Goal: Task Accomplishment & Management: Manage account settings

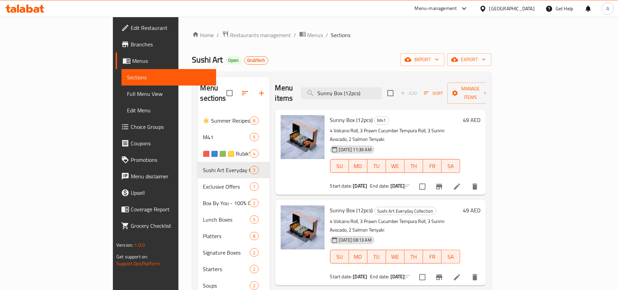
click at [131, 44] on span "Branches" at bounding box center [171, 44] width 80 height 8
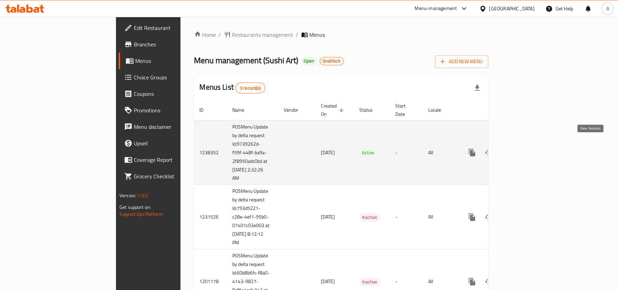
click at [530, 144] on link "enhanced table" at bounding box center [521, 152] width 16 height 16
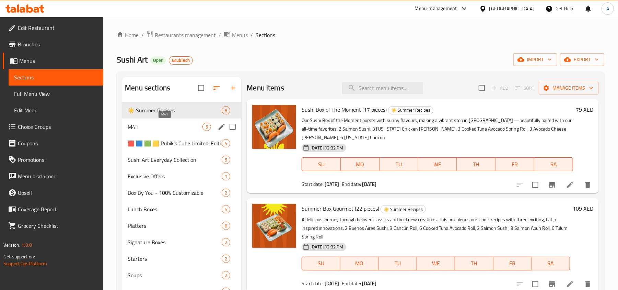
click at [189, 126] on span "M41" at bounding box center [165, 126] width 75 height 8
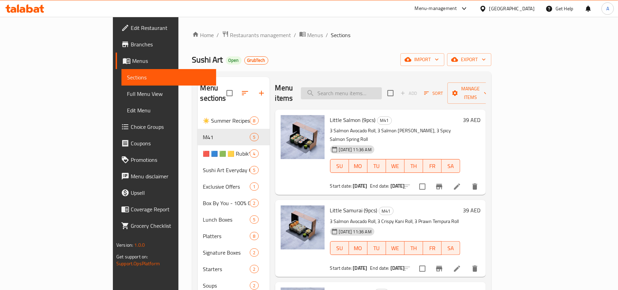
click at [371, 87] on input "search" at bounding box center [341, 93] width 81 height 12
paste input "Shrimpy (15 pcs)"
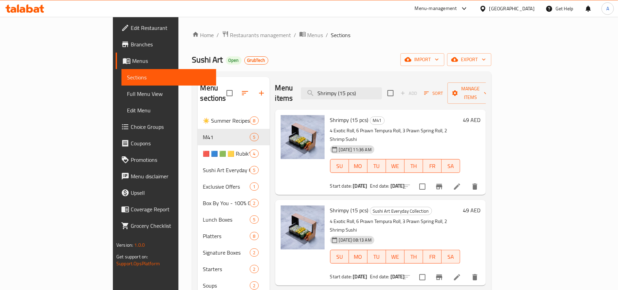
paste input "Sunny Box (12"
drag, startPoint x: 400, startPoint y: 87, endPoint x: 341, endPoint y: 81, distance: 59.6
click at [341, 81] on div "Menu items Sunny Box (12pcs) Add Sort Manage items" at bounding box center [380, 93] width 211 height 33
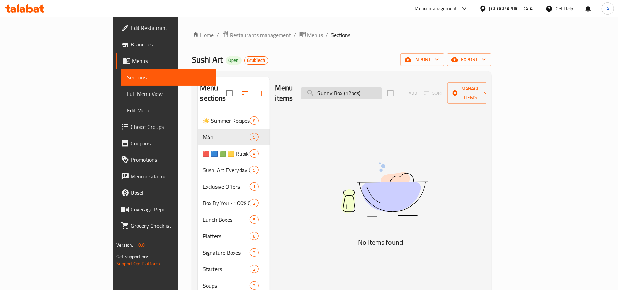
drag, startPoint x: 367, startPoint y: 87, endPoint x: 372, endPoint y: 91, distance: 6.9
click at [368, 87] on input "Sunny Box (12pcs)" at bounding box center [341, 93] width 81 height 12
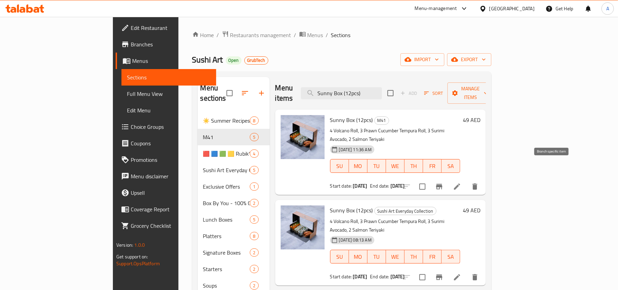
click at [442, 184] on icon "Branch-specific-item" at bounding box center [439, 186] width 6 height 5
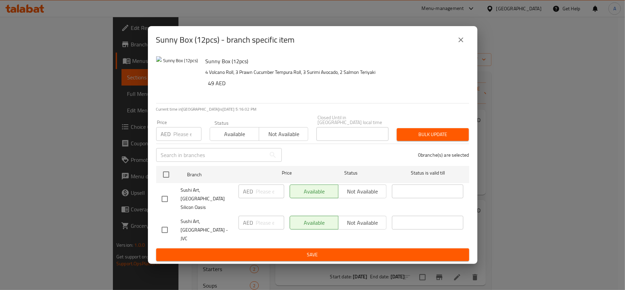
click at [460, 42] on icon "close" at bounding box center [460, 39] width 5 height 5
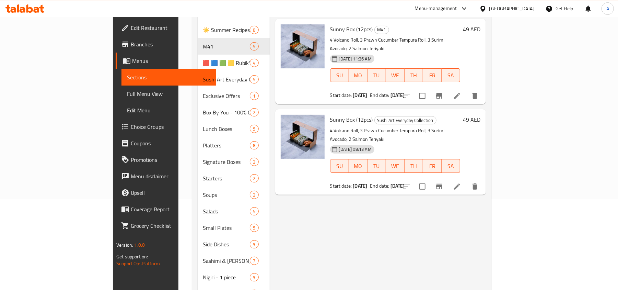
scroll to position [91, 0]
click at [443, 181] on icon "Branch-specific-item" at bounding box center [439, 185] width 8 height 8
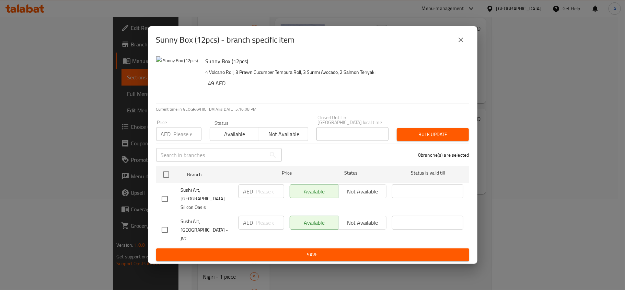
click at [464, 44] on icon "close" at bounding box center [461, 40] width 8 height 8
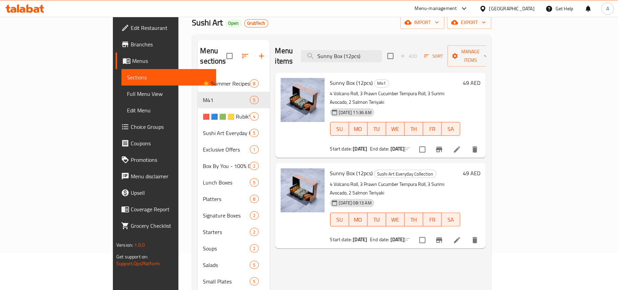
scroll to position [0, 0]
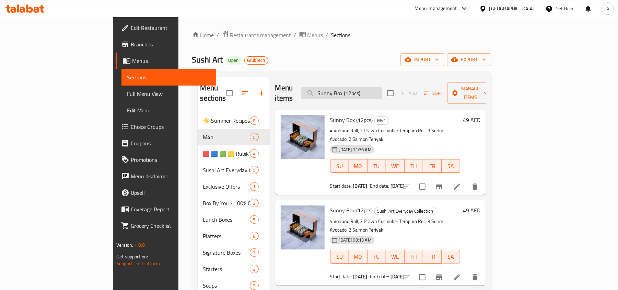
click at [382, 89] on input "Sunny Box (12pcs)" at bounding box center [341, 93] width 81 height 12
click at [382, 87] on input "Sunny Box (12pcs)" at bounding box center [341, 93] width 81 height 12
click at [382, 89] on input "Sunny Box (12pcs)" at bounding box center [341, 93] width 81 height 12
click at [406, 69] on div "Home / Restaurants management / Menus / Sections Sushi Art Open GrubTech import…" at bounding box center [341, 273] width 299 height 485
drag, startPoint x: 405, startPoint y: 87, endPoint x: 296, endPoint y: 80, distance: 108.6
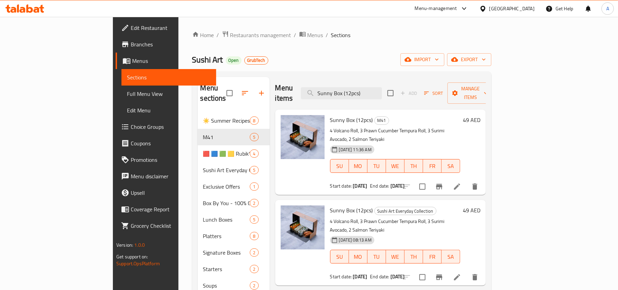
click at [296, 80] on div "Menu items Sunny Box (12pcs) Add Sort Manage items" at bounding box center [380, 93] width 211 height 33
paste input "hrimpy (15"
type input "Shrimpy (15 pcs)"
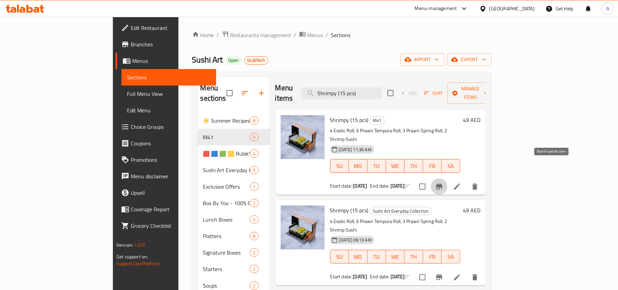
click at [442, 184] on icon "Branch-specific-item" at bounding box center [439, 186] width 6 height 5
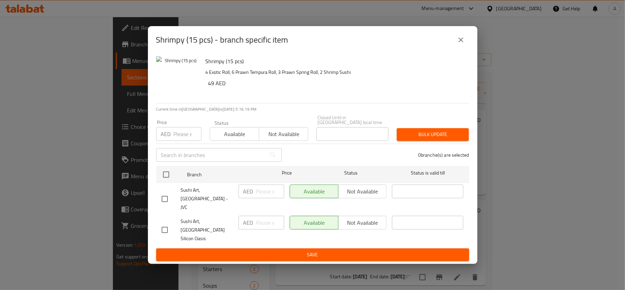
click at [525, 169] on div "Shrimpy (15 pcs) - branch specific item Shrimpy (15 pcs) 4 Exotic Roll, 6 Prawn…" at bounding box center [312, 145] width 625 height 290
click at [460, 44] on icon "close" at bounding box center [461, 40] width 8 height 8
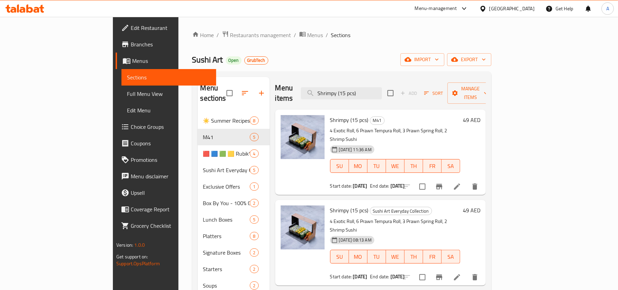
click at [442, 274] on icon "Branch-specific-item" at bounding box center [439, 276] width 6 height 5
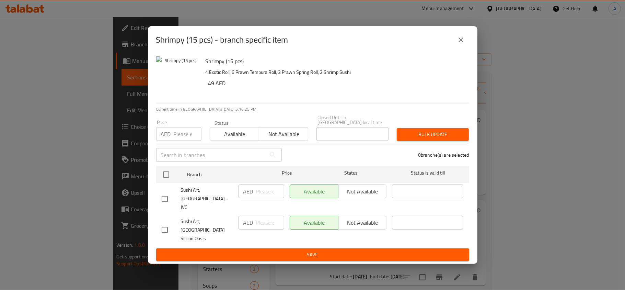
click at [460, 43] on button "close" at bounding box center [461, 40] width 16 height 16
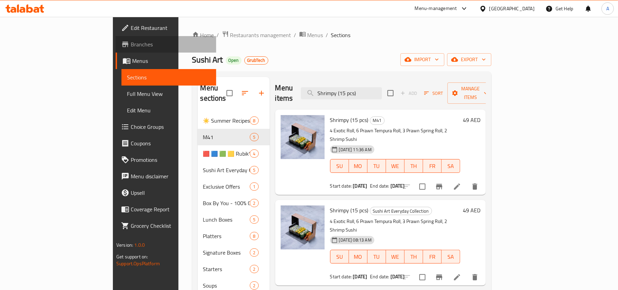
click at [131, 40] on span "Branches" at bounding box center [171, 44] width 80 height 8
